Goal: Transaction & Acquisition: Purchase product/service

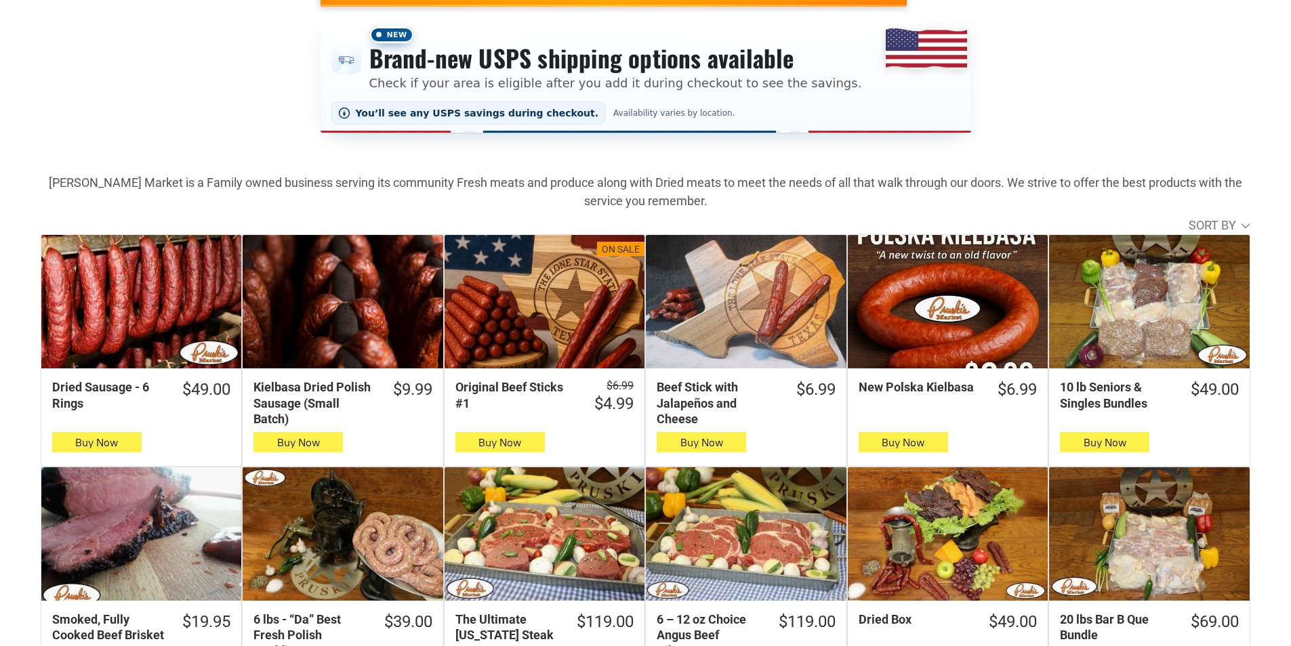
scroll to position [339, 0]
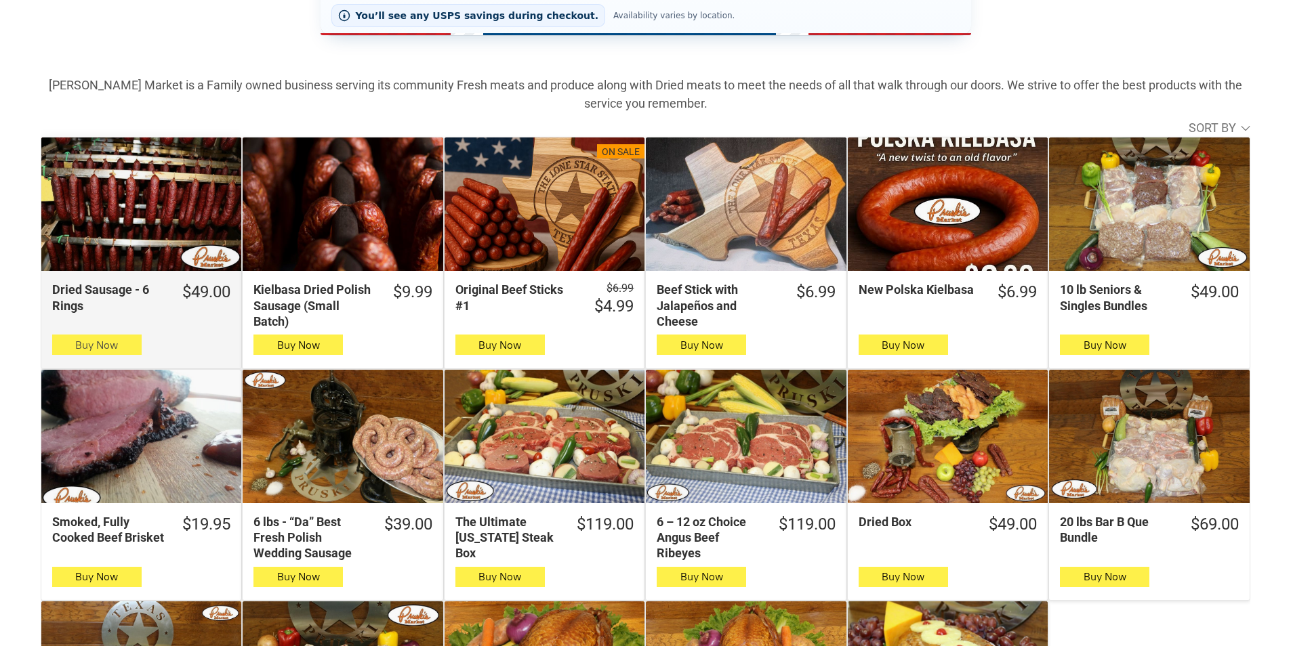
click at [104, 352] on span "button" at bounding box center [97, 344] width 20 height 19
click at [100, 343] on icon "button" at bounding box center [96, 345] width 14 height 16
click at [81, 351] on span "Buy Now" at bounding box center [96, 345] width 43 height 13
